Goal: Navigation & Orientation: Find specific page/section

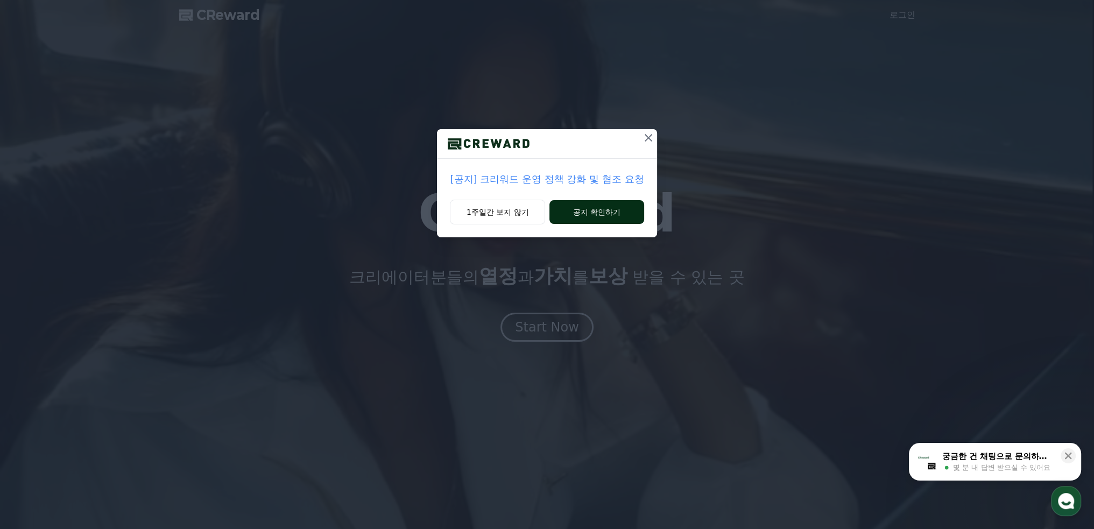
click at [597, 212] on button "공지 확인하기" at bounding box center [596, 212] width 94 height 24
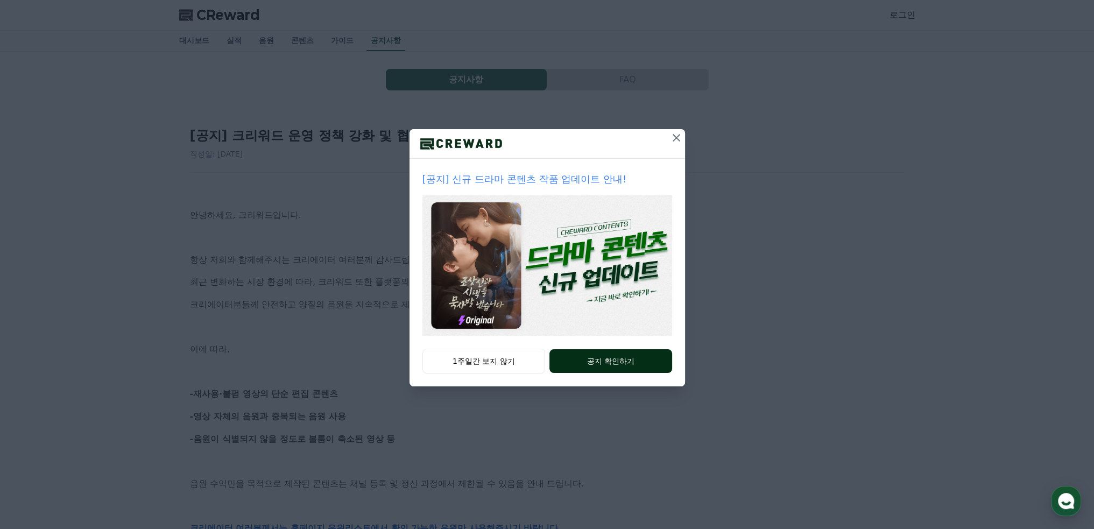
click at [611, 362] on button "공지 확인하기" at bounding box center [610, 361] width 122 height 24
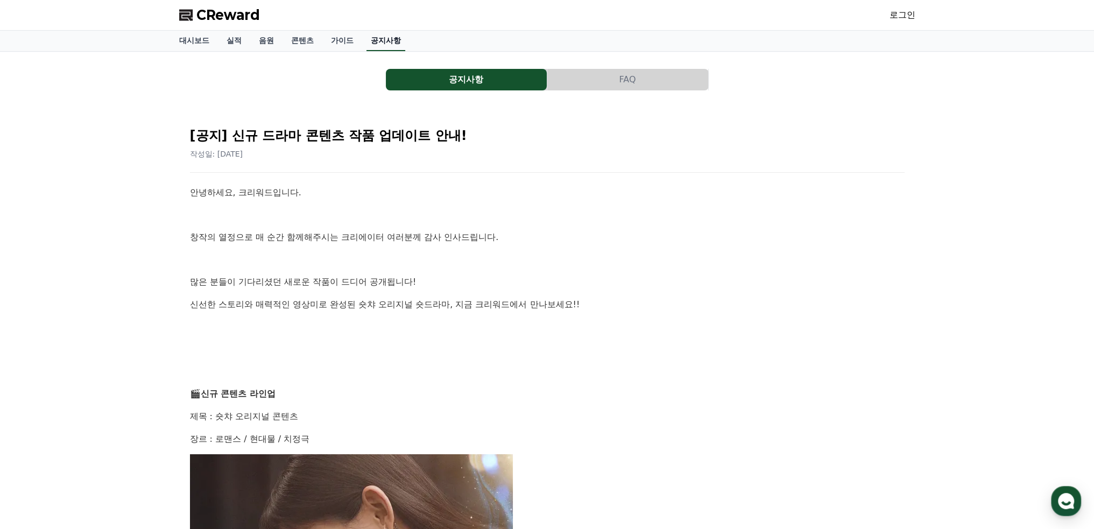
click at [383, 40] on link "공지사항" at bounding box center [386, 41] width 39 height 20
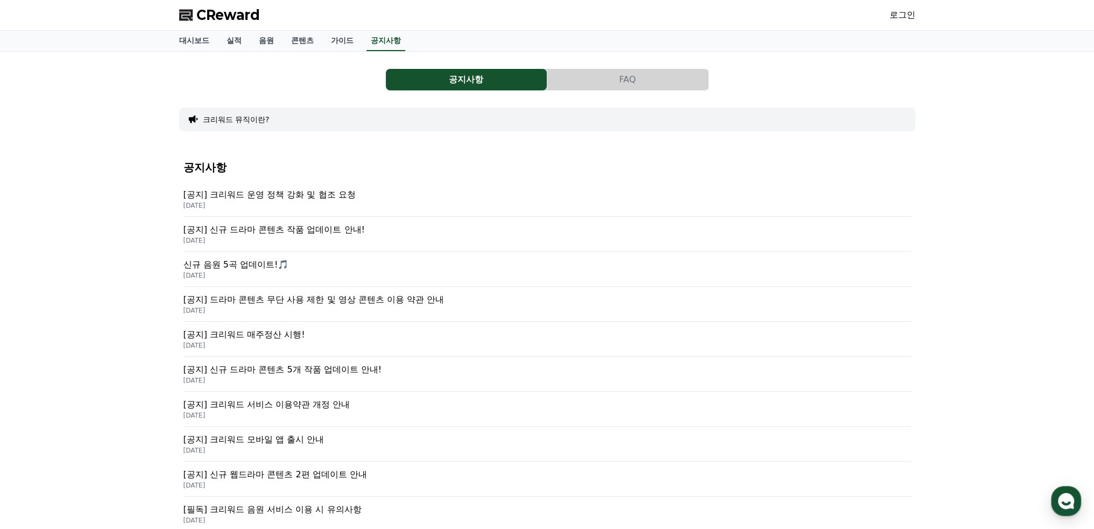
click at [313, 196] on p "[공지] 크리워드 운영 정책 강화 및 협조 요청" at bounding box center [548, 194] width 728 height 13
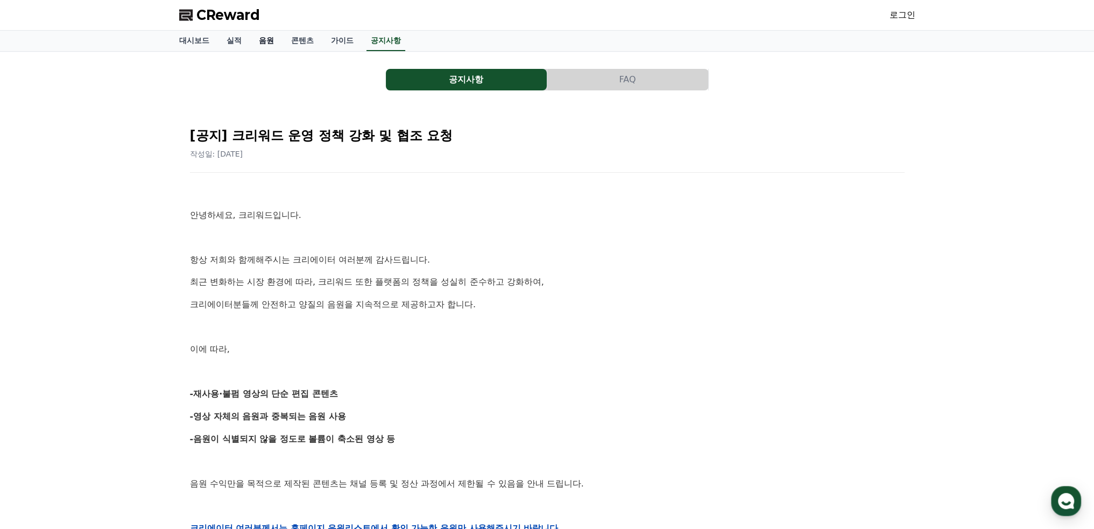
click at [269, 39] on link "음원" at bounding box center [266, 41] width 32 height 20
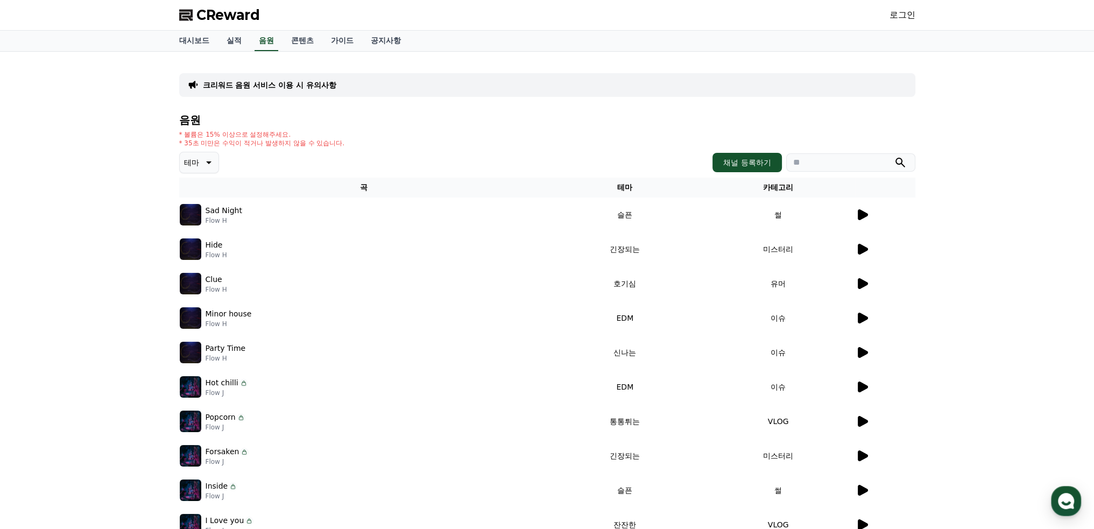
click at [866, 214] on icon at bounding box center [863, 214] width 10 height 11
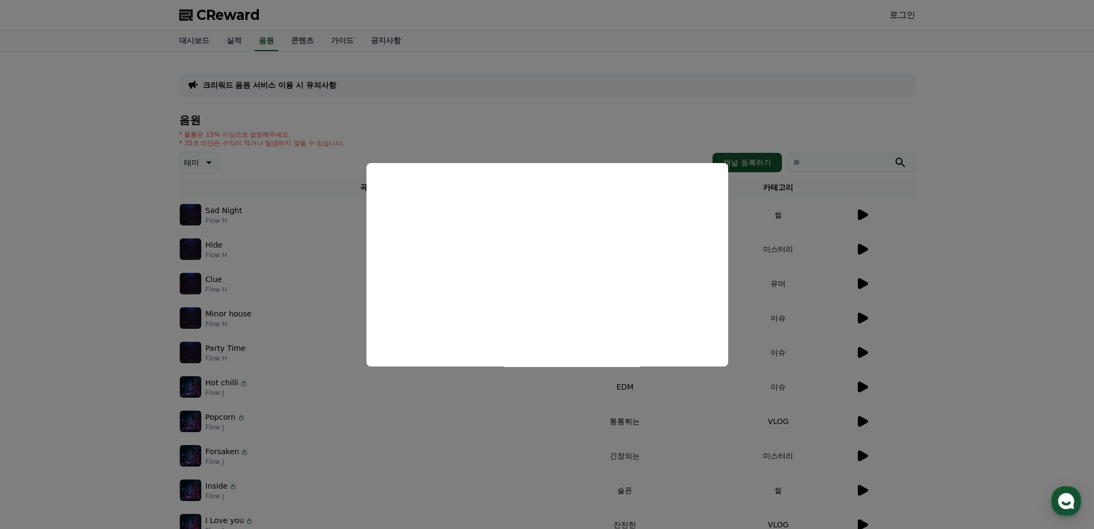
click at [277, 243] on button "close modal" at bounding box center [547, 264] width 1094 height 529
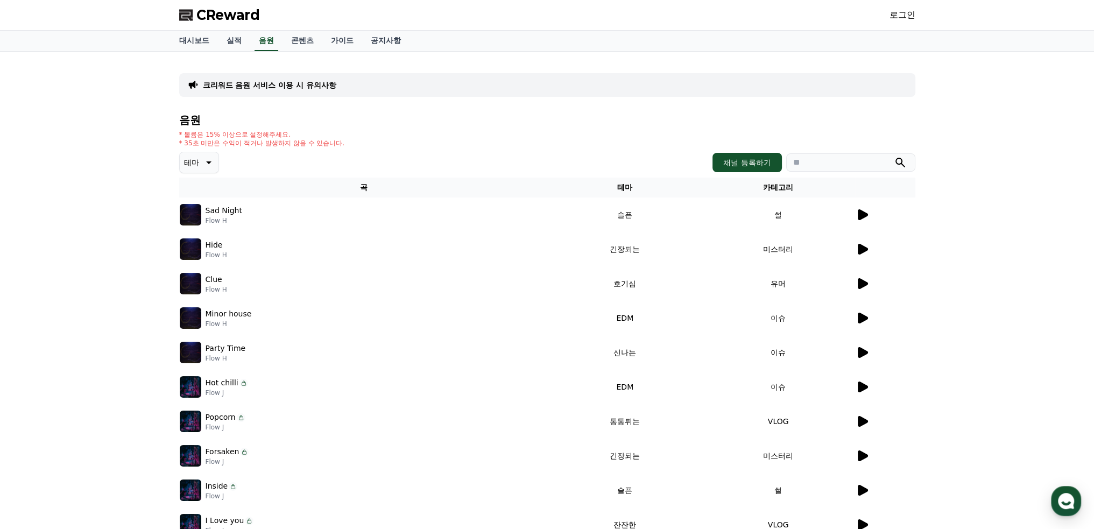
click at [207, 163] on icon at bounding box center [207, 162] width 13 height 13
click at [420, 154] on div "테마 테마 전체 환상적인 호기심 어두운 밝은 통통튀는 신나는 반전 웅장한 드라마틱 즐거움 분위기있는 EDM 그루브 슬픈 잔잔한 귀여운 감동적인…" at bounding box center [547, 163] width 736 height 22
click at [237, 42] on link "실적" at bounding box center [234, 41] width 32 height 20
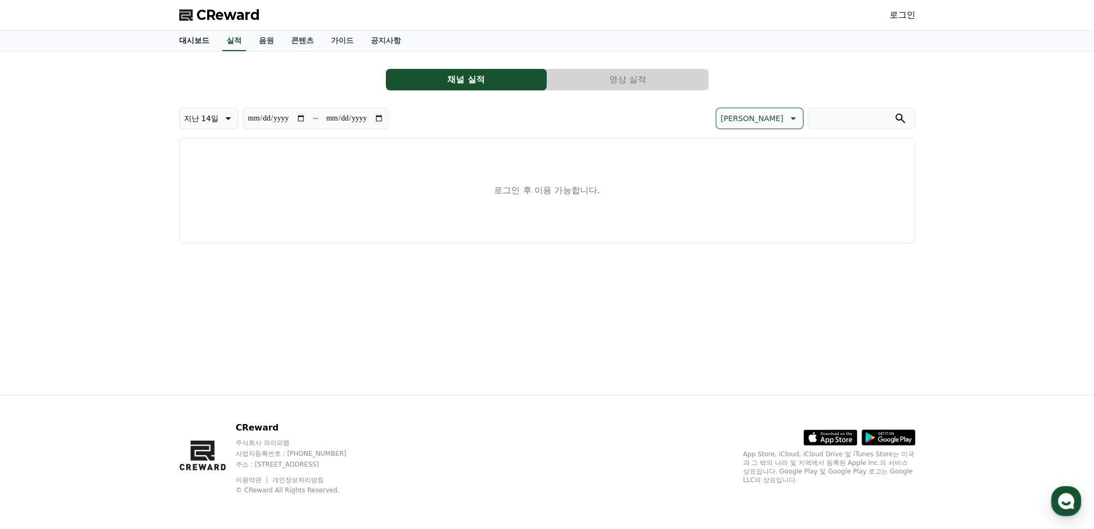
click at [193, 43] on link "대시보드" at bounding box center [194, 41] width 47 height 20
